Goal: Navigation & Orientation: Find specific page/section

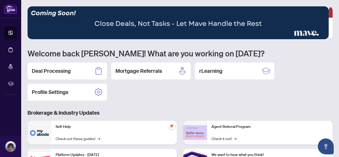
click at [210, 71] on h2 "rLearning" at bounding box center [210, 70] width 23 height 7
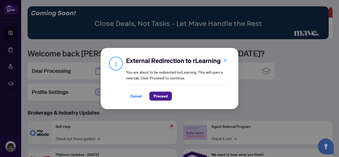
click at [139, 96] on span "Cancel" at bounding box center [136, 96] width 12 height 8
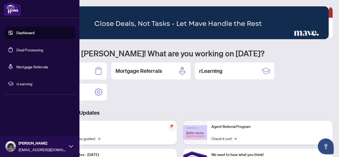
click at [24, 33] on link "Dashboard" at bounding box center [25, 32] width 18 height 5
click at [24, 30] on link "Dashboard" at bounding box center [25, 32] width 18 height 5
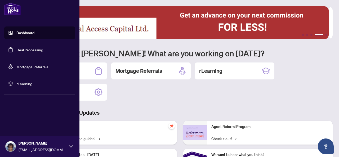
click at [29, 50] on link "Deal Processing" at bounding box center [29, 49] width 27 height 5
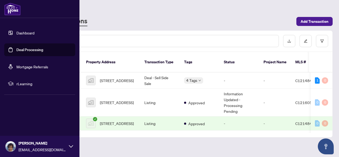
click at [24, 84] on span "rLearning" at bounding box center [43, 84] width 55 height 6
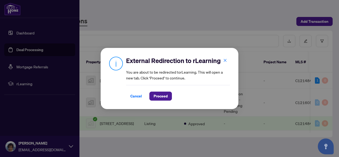
click at [20, 30] on div "External Redirection to rLearning You are about to be redirected to rLearning .…" at bounding box center [169, 78] width 339 height 157
click at [137, 96] on span "Cancel" at bounding box center [136, 96] width 12 height 8
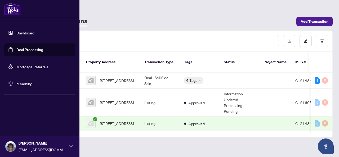
click at [24, 50] on link "Deal Processing" at bounding box center [29, 49] width 27 height 5
click at [25, 49] on link "Deal Processing" at bounding box center [29, 49] width 27 height 5
click at [69, 144] on icon at bounding box center [71, 146] width 4 height 4
click at [22, 115] on span "Logout" at bounding box center [21, 115] width 12 height 8
